Goal: Information Seeking & Learning: Learn about a topic

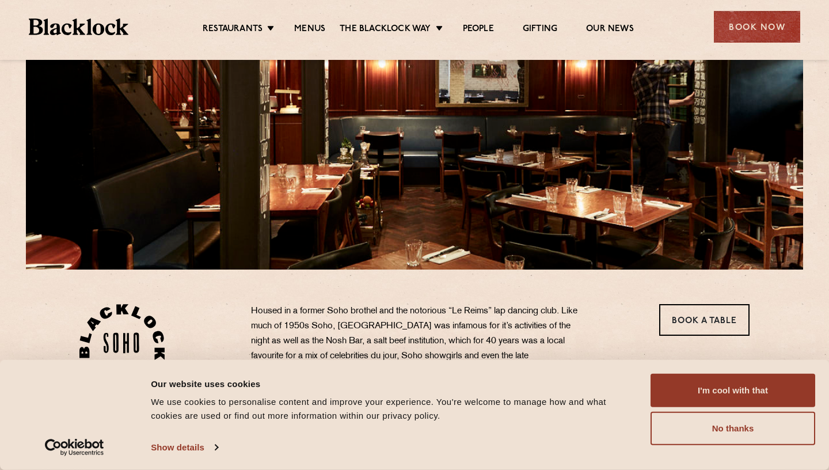
scroll to position [327, 0]
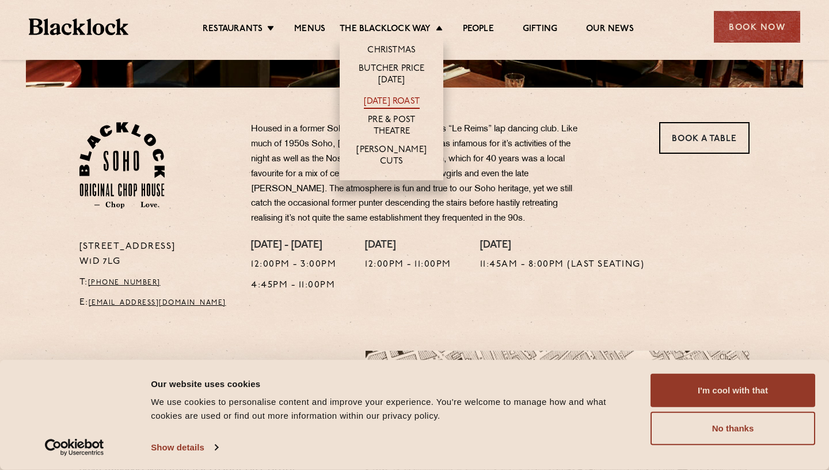
click at [378, 98] on link "[DATE] Roast" at bounding box center [392, 102] width 56 height 13
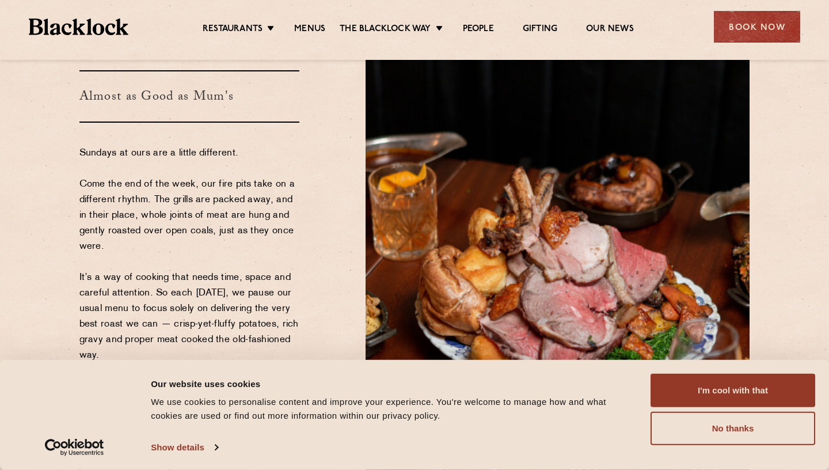
scroll to position [81, 0]
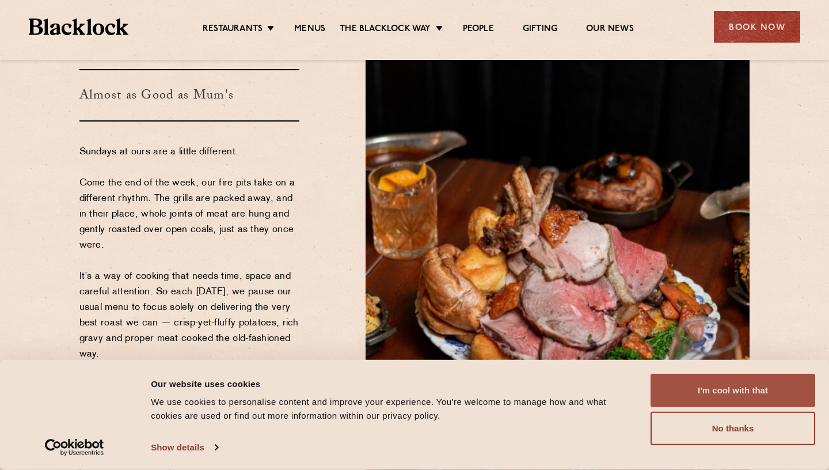
click at [726, 397] on button "I'm cool with that" at bounding box center [732, 390] width 165 height 33
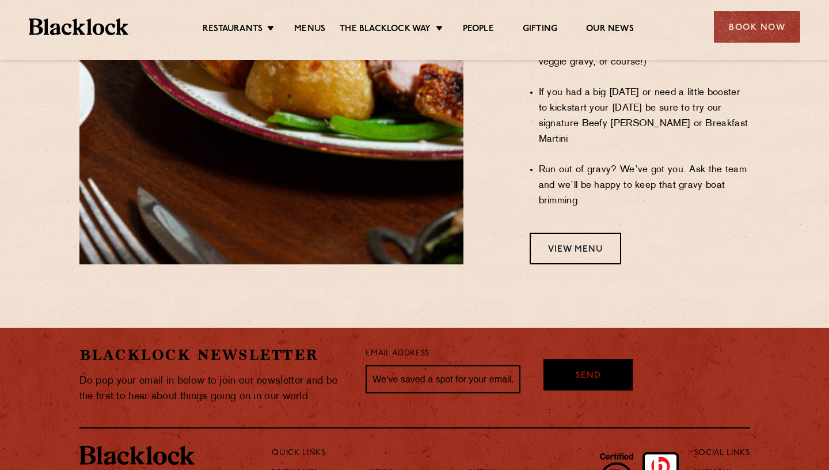
scroll to position [1050, 0]
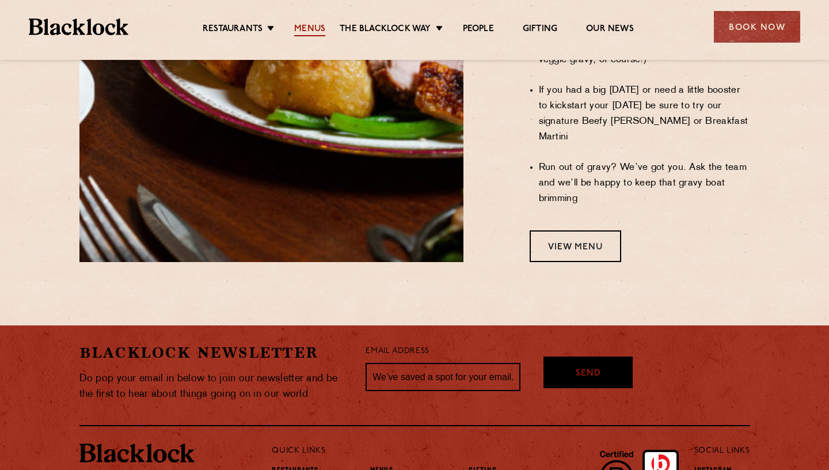
click at [308, 28] on link "Menus" at bounding box center [309, 30] width 31 height 13
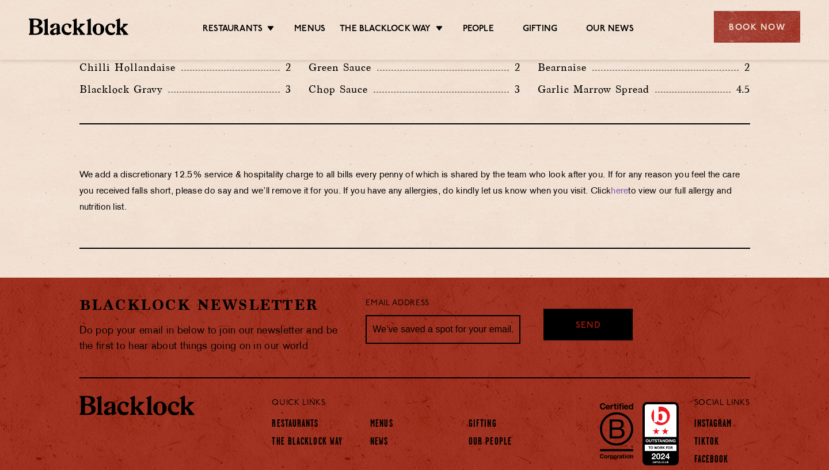
scroll to position [1972, 0]
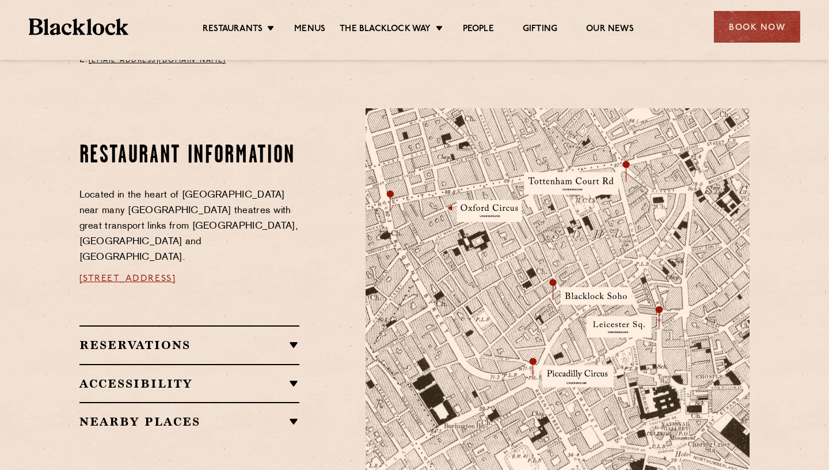
scroll to position [573, 0]
